Goal: Browse casually

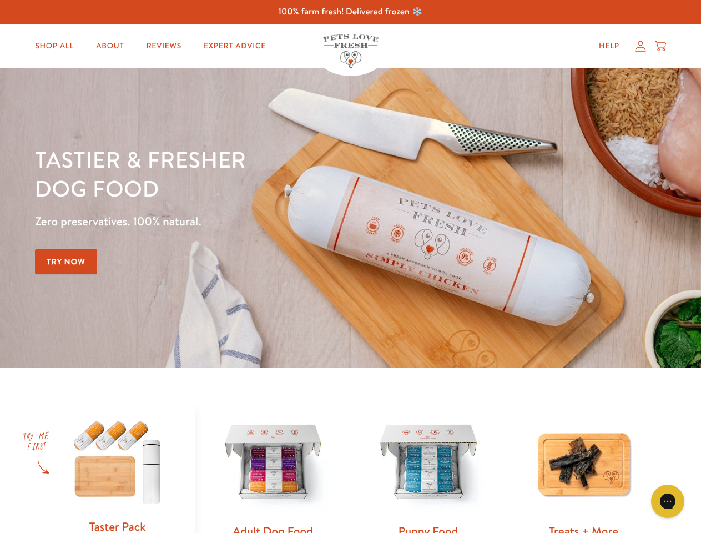
click at [350, 267] on div "Tastier & fresher dog food Zero preservatives. 100% natural. Try Now" at bounding box center [245, 218] width 421 height 147
click at [668, 501] on icon "Gorgias live chat" at bounding box center [667, 501] width 11 height 11
